Goal: Transaction & Acquisition: Obtain resource

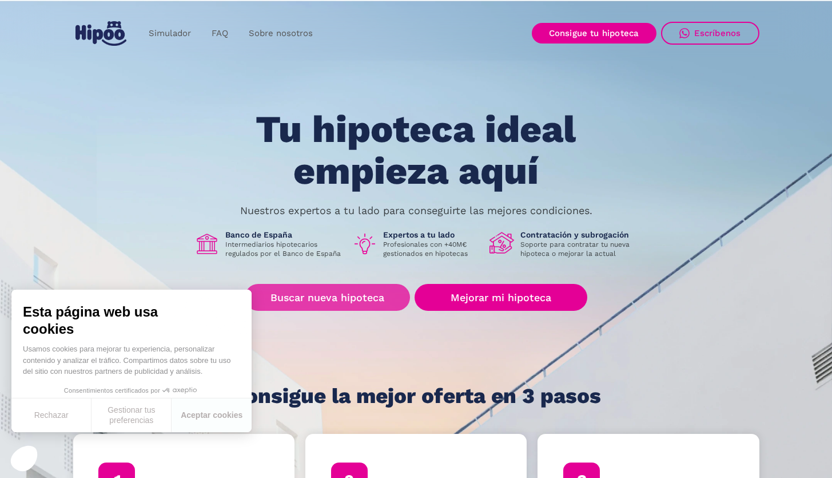
click at [337, 296] on link "Buscar nueva hipoteca" at bounding box center [327, 297] width 165 height 27
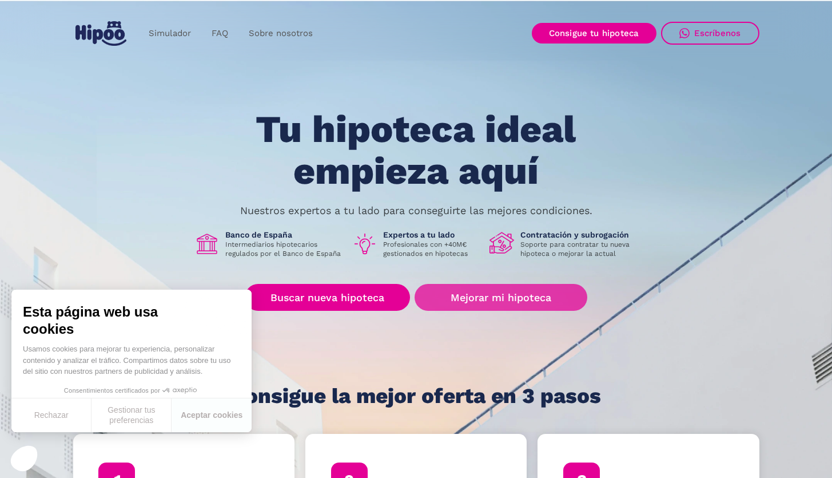
click at [523, 303] on link "Mejorar mi hipoteca" at bounding box center [501, 297] width 172 height 27
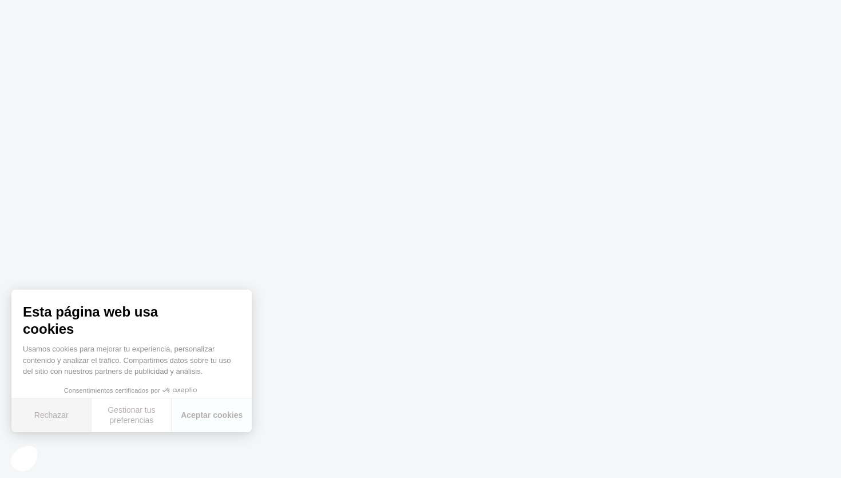
click at [51, 413] on button "Rechazar" at bounding box center [51, 415] width 80 height 34
